Goal: Transaction & Acquisition: Purchase product/service

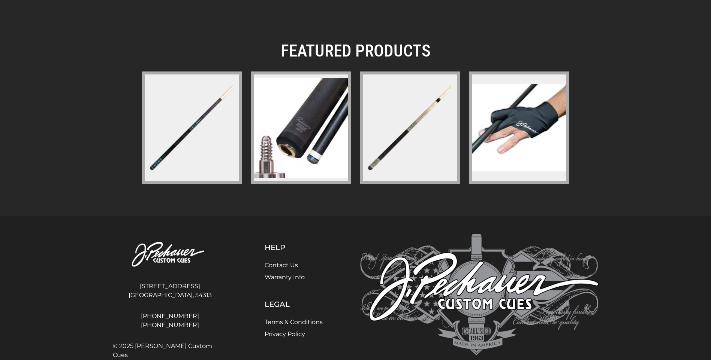
scroll to position [1105, 0]
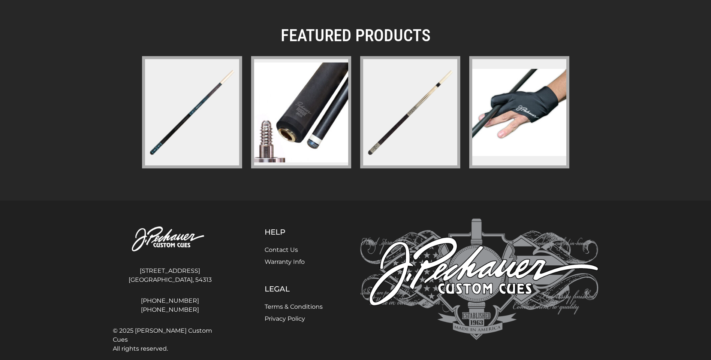
click at [280, 247] on link "Contact Us" at bounding box center [281, 250] width 33 height 7
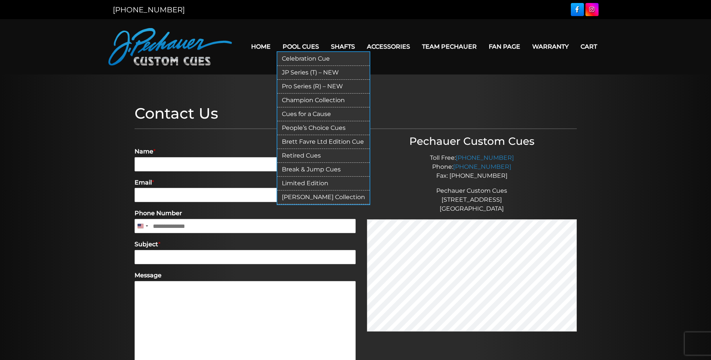
click at [299, 85] on link "Pro Series (R) – NEW" at bounding box center [323, 87] width 92 height 14
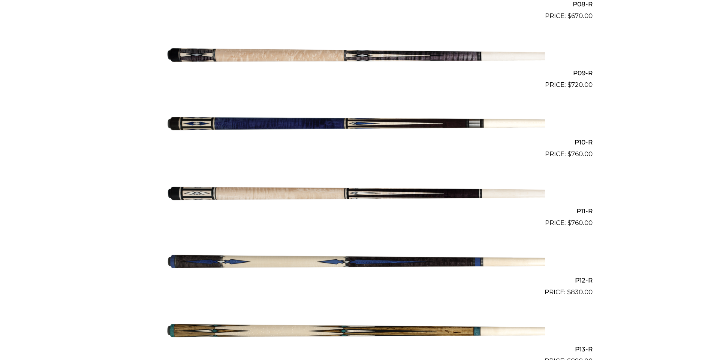
scroll to position [747, 0]
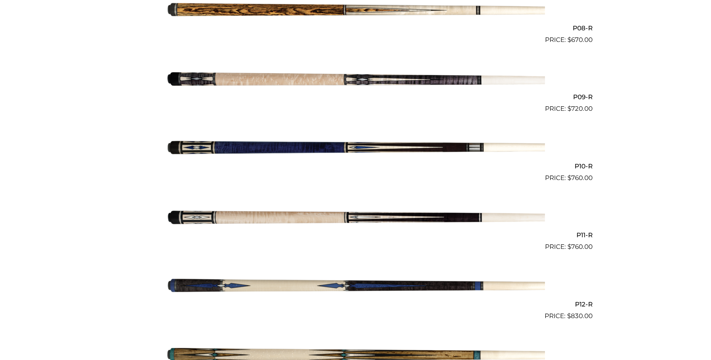
drag, startPoint x: 286, startPoint y: 257, endPoint x: 245, endPoint y: 252, distance: 40.7
click at [245, 252] on li "P11-R $ 760.00" at bounding box center [356, 220] width 474 height 69
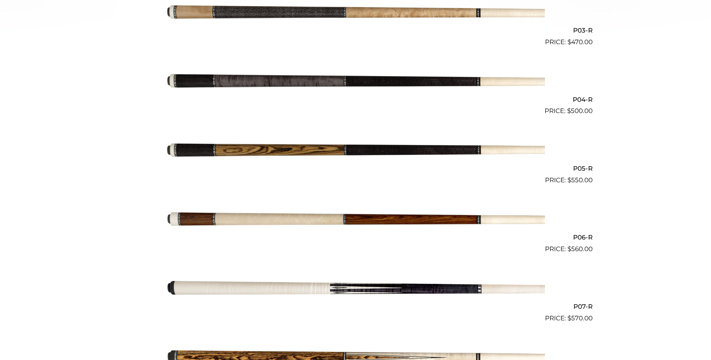
scroll to position [399, 0]
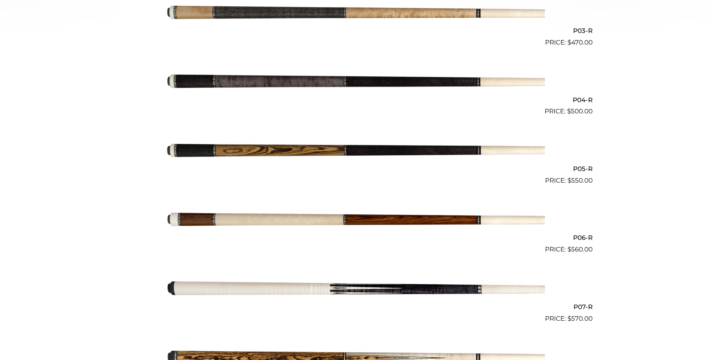
click at [274, 80] on img at bounding box center [355, 82] width 378 height 63
